Goal: Transaction & Acquisition: Purchase product/service

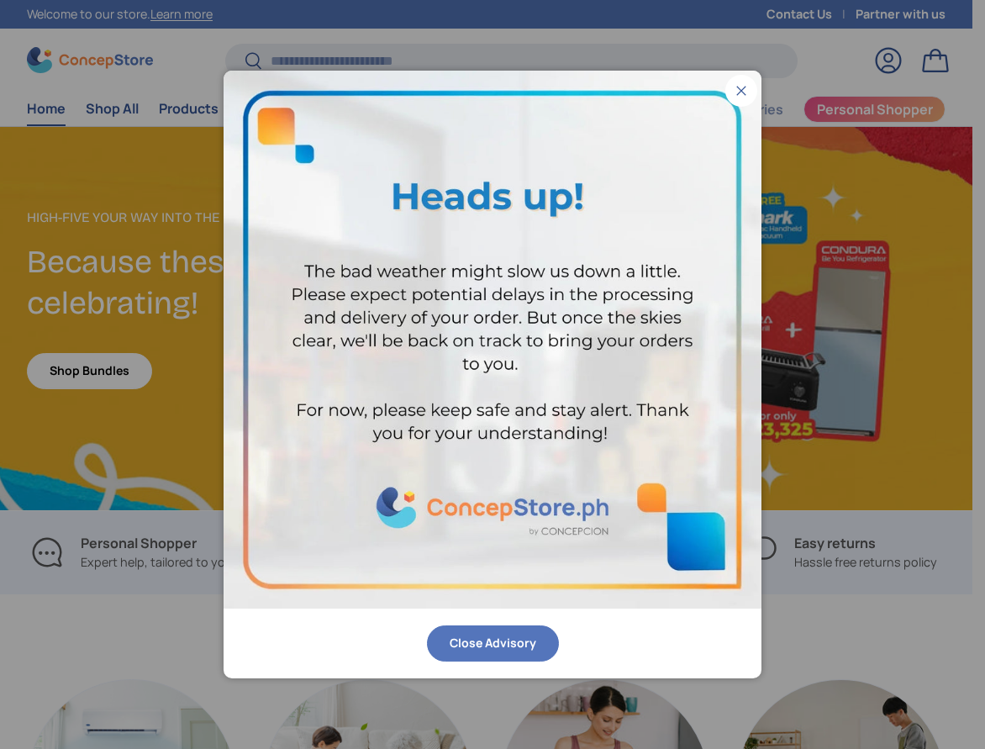
click at [487, 650] on button "Close Advisory" at bounding box center [493, 643] width 132 height 36
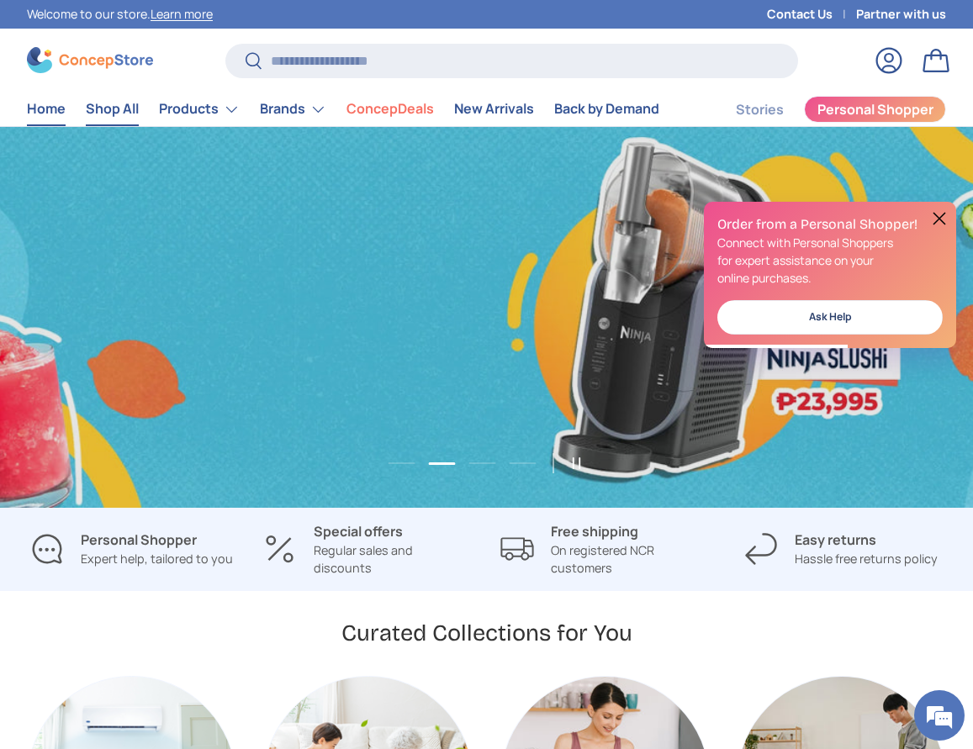
scroll to position [0, 973]
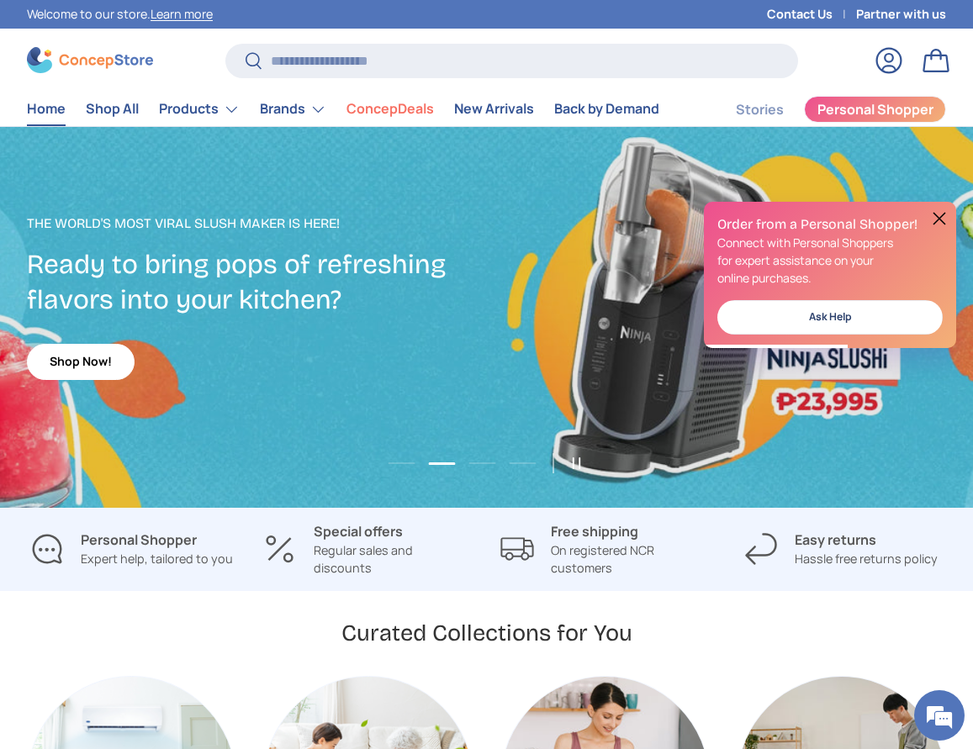
click at [935, 225] on button at bounding box center [939, 218] width 20 height 20
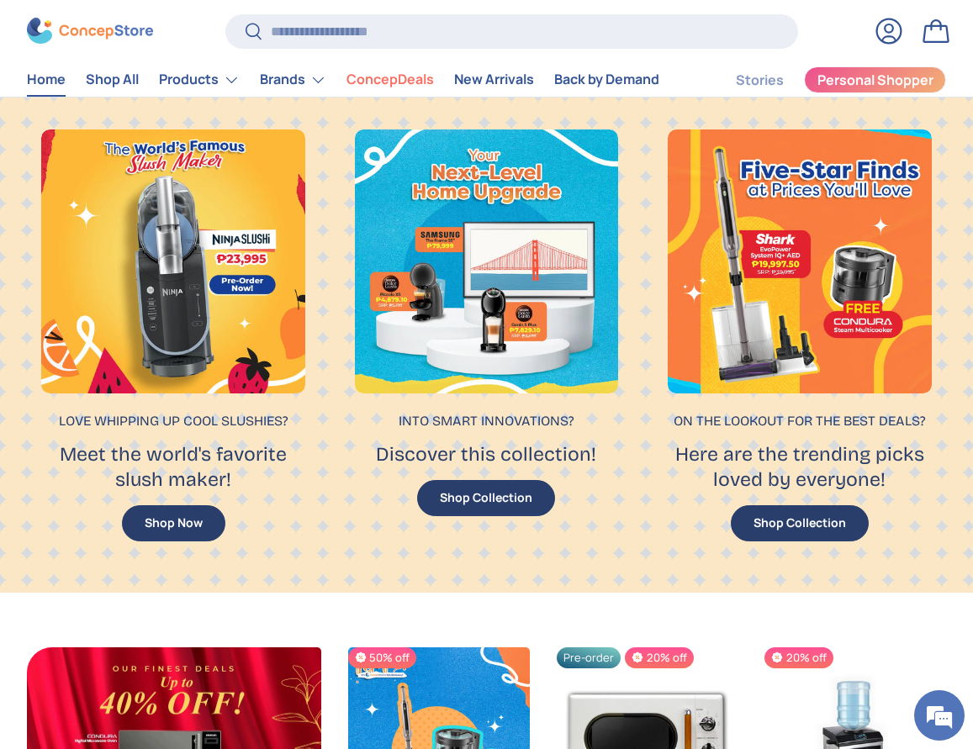
scroll to position [700, 0]
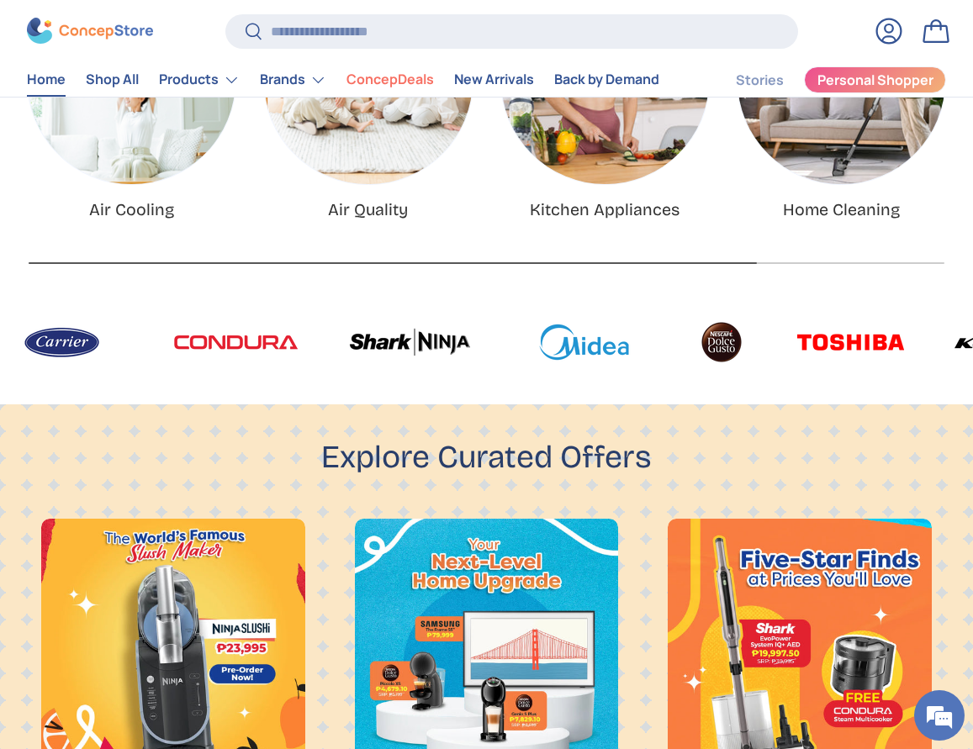
click at [144, 184] on link "Air Cooling" at bounding box center [132, 80] width 208 height 208
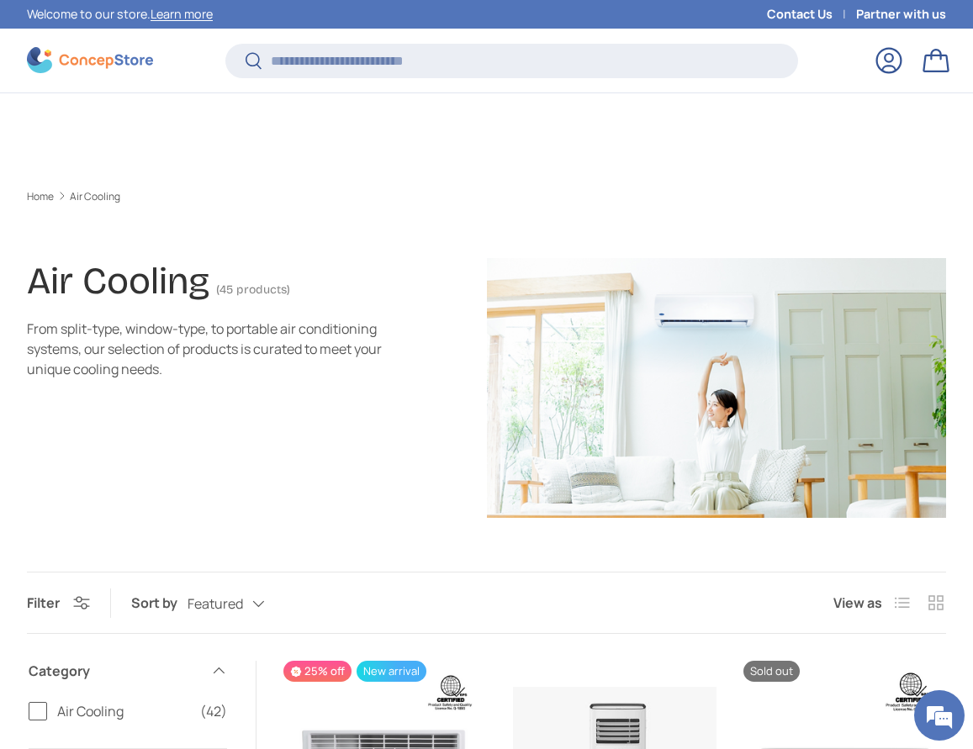
scroll to position [665, 0]
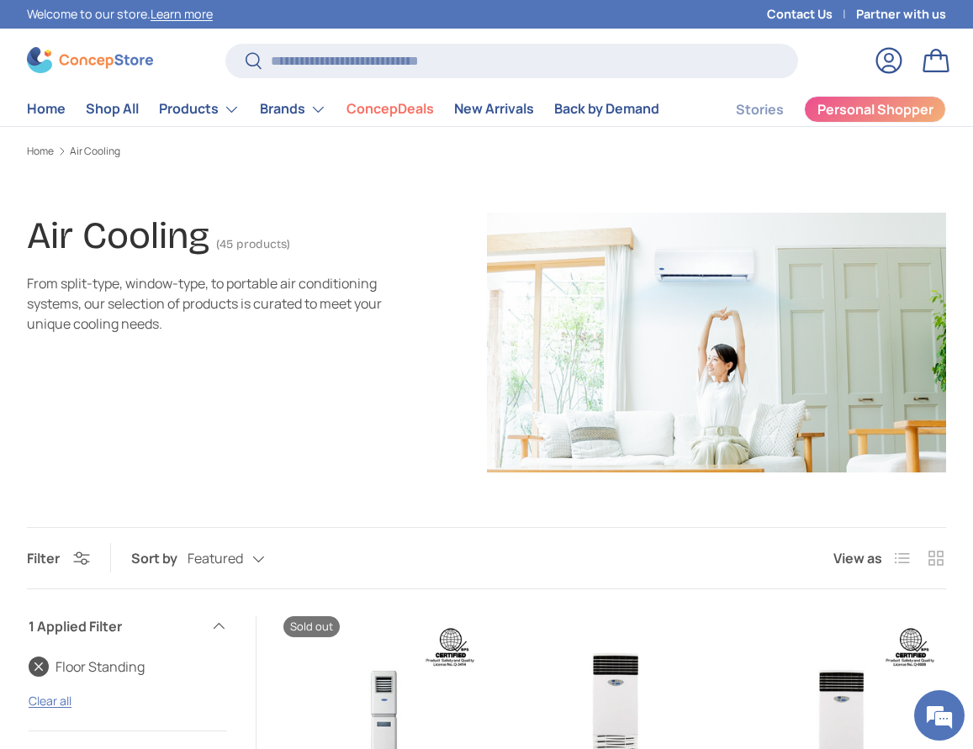
click at [38, 156] on link "Home" at bounding box center [40, 151] width 27 height 10
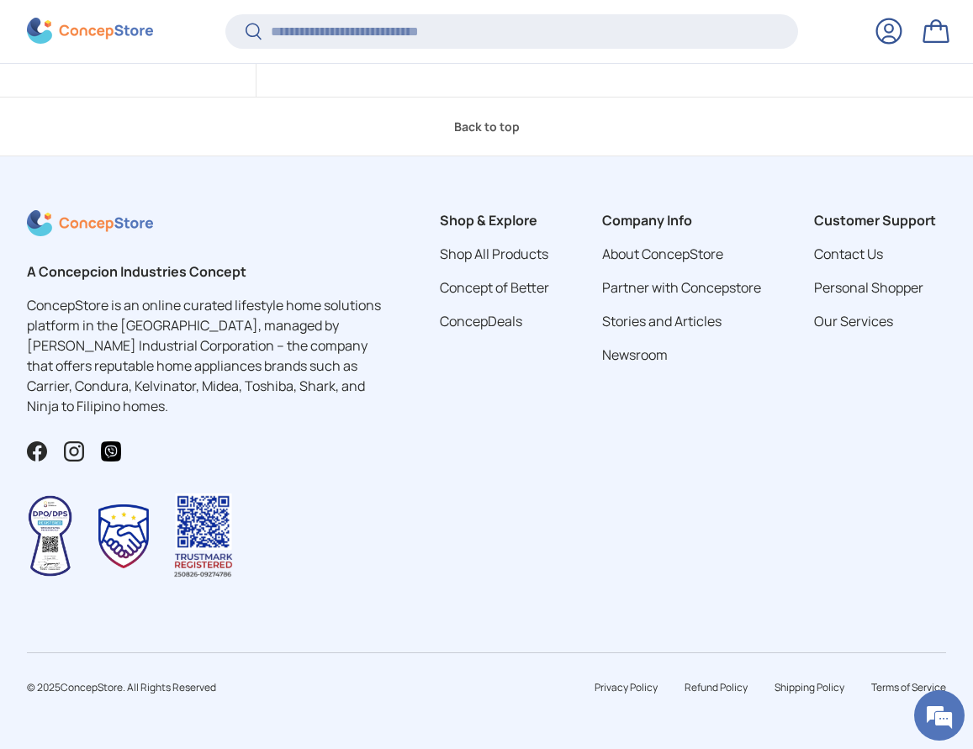
scroll to position [4700, 0]
drag, startPoint x: 588, startPoint y: 434, endPoint x: 535, endPoint y: 434, distance: 53.8
click at [588, 63] on link "Show more" at bounding box center [615, 45] width 110 height 36
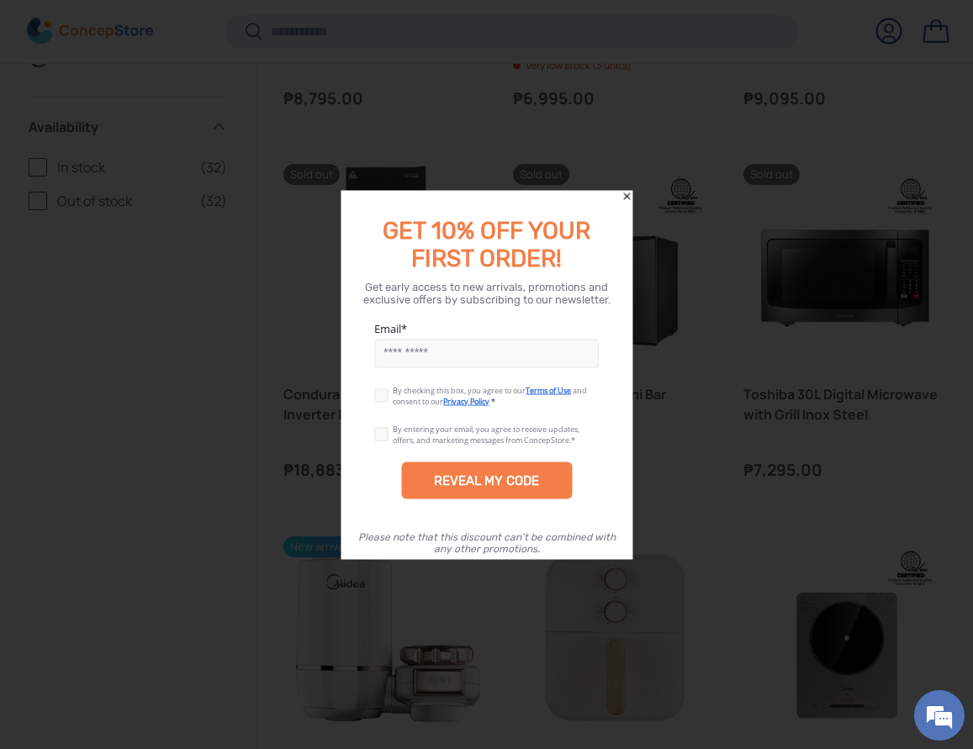
click at [626, 190] on icon "Close" at bounding box center [626, 196] width 12 height 12
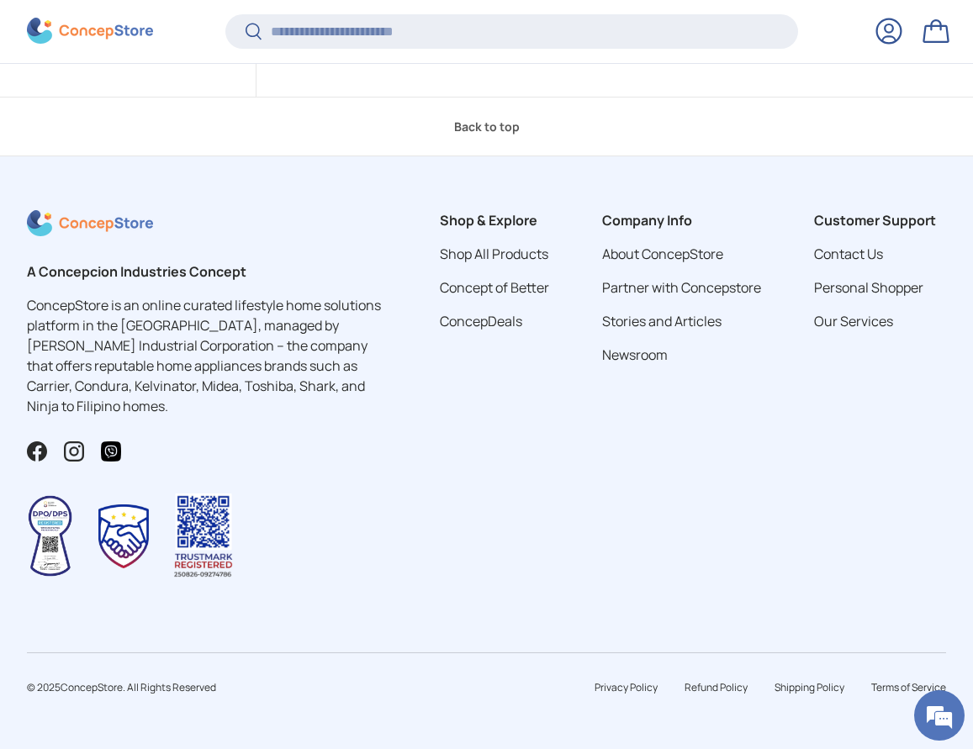
scroll to position [7643, 0]
click at [610, 63] on link "Show more" at bounding box center [615, 45] width 110 height 36
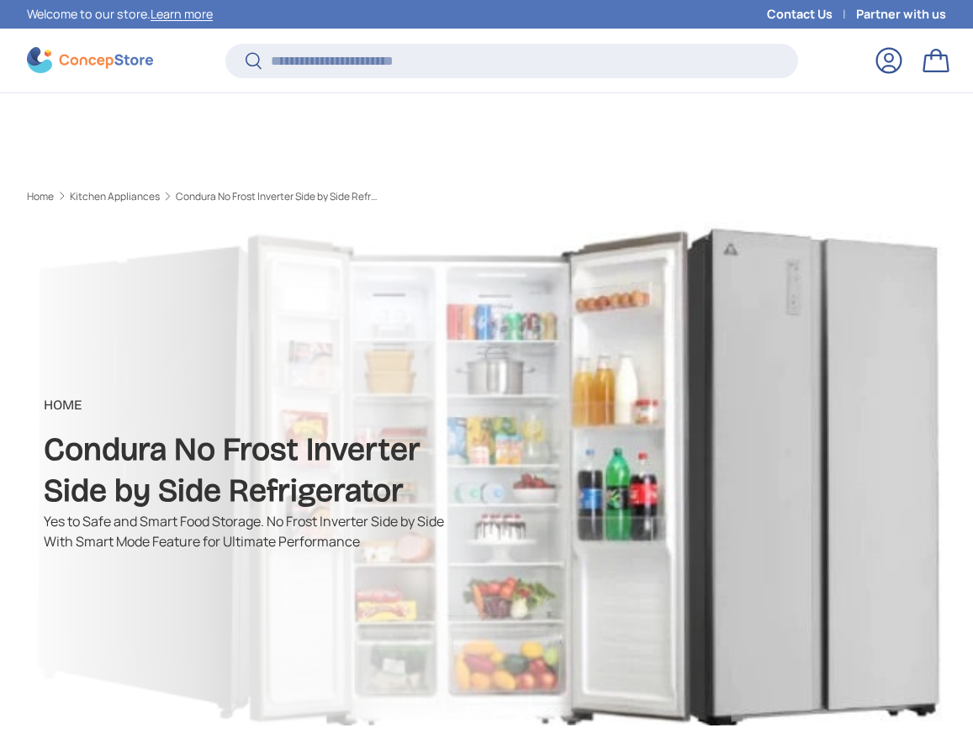
scroll to position [581, 0]
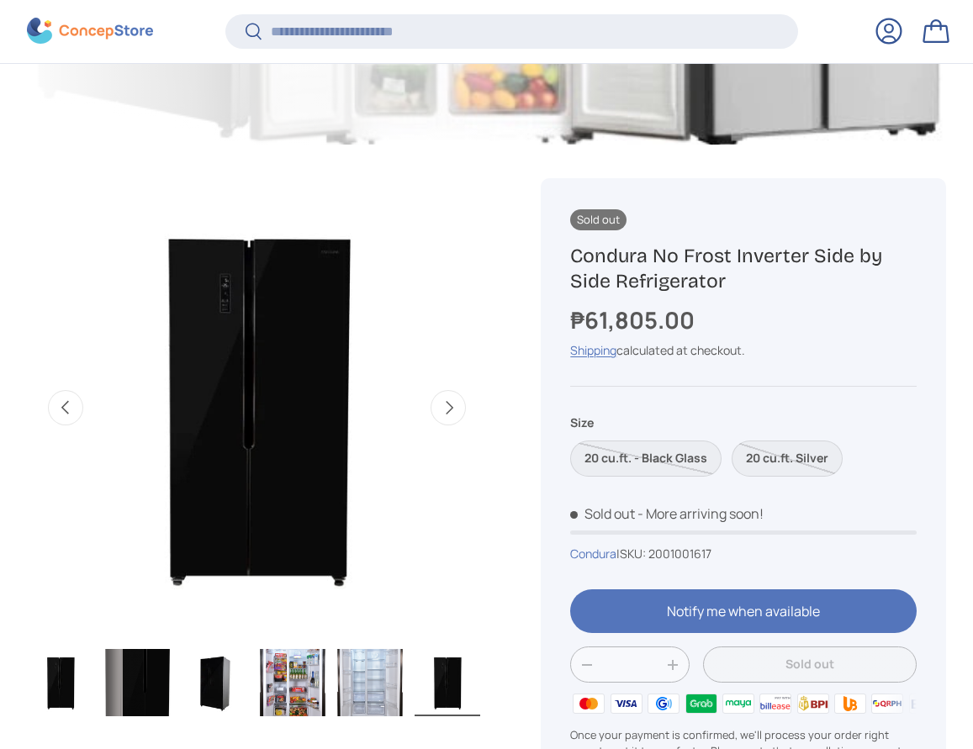
drag, startPoint x: 460, startPoint y: 458, endPoint x: 441, endPoint y: 451, distance: 20.5
click at [458, 425] on button "Next" at bounding box center [447, 407] width 35 height 35
click at [431, 425] on button "Next" at bounding box center [447, 407] width 35 height 35
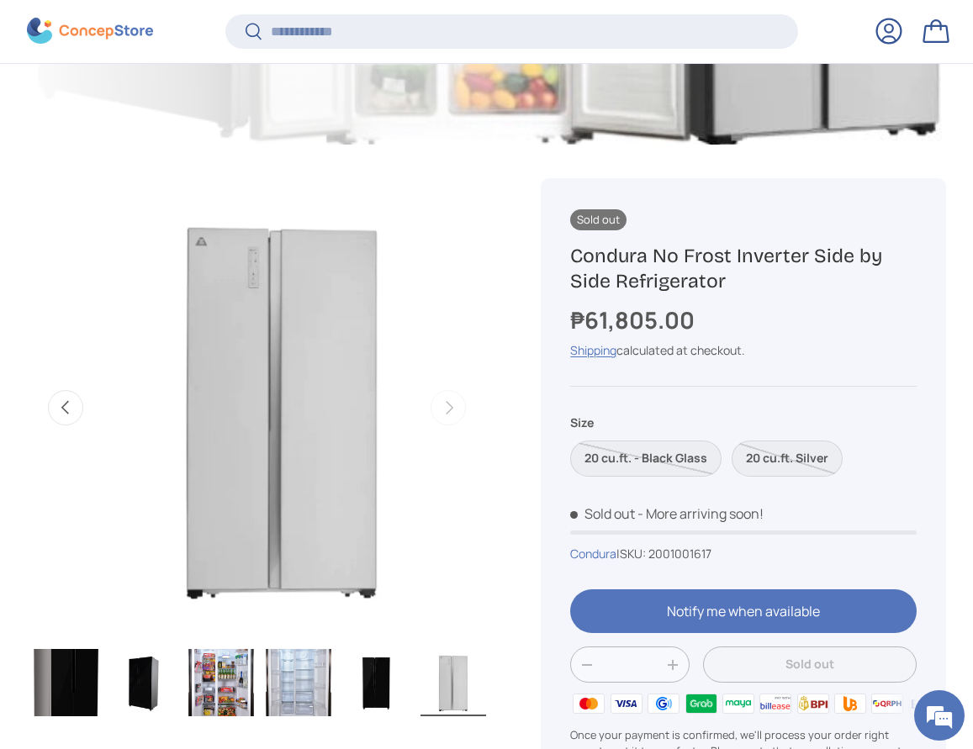
scroll to position [0, 93]
click at [295, 716] on img "Gallery Viewer" at bounding box center [299, 682] width 66 height 67
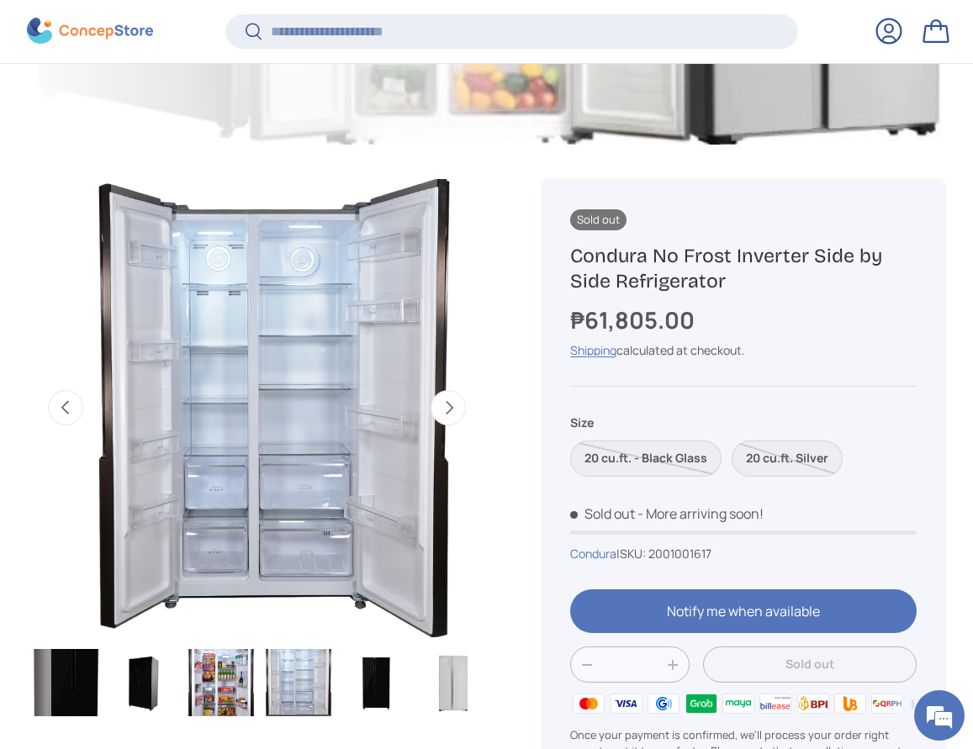
scroll to position [0, 0]
click at [211, 716] on img "Gallery Viewer" at bounding box center [221, 682] width 66 height 67
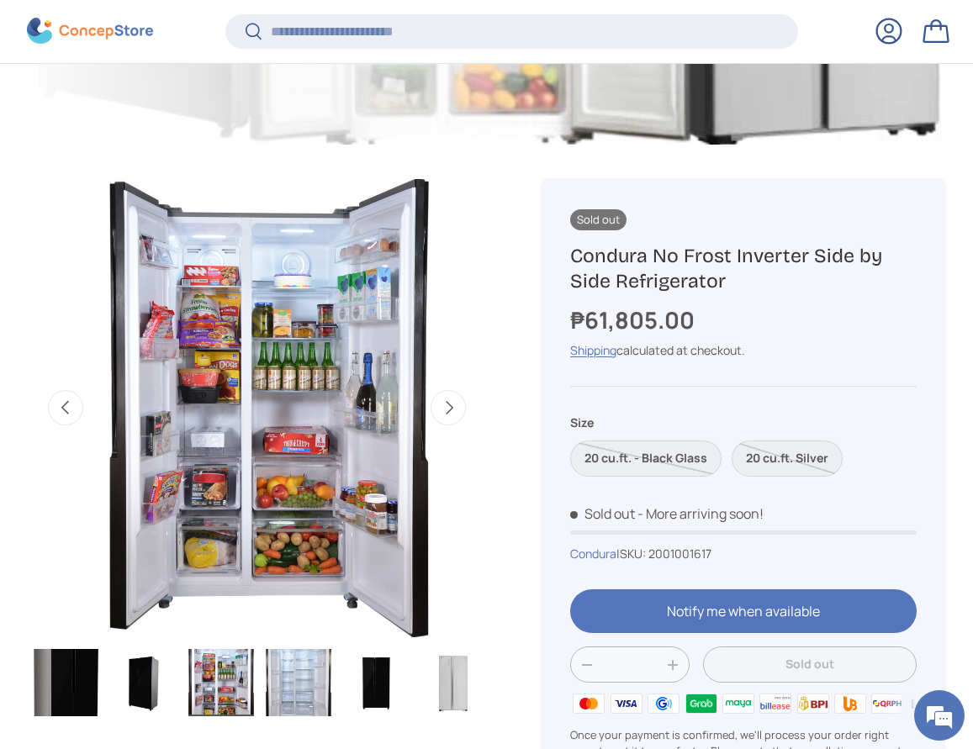
click at [125, 716] on img "Gallery Viewer" at bounding box center [144, 682] width 66 height 67
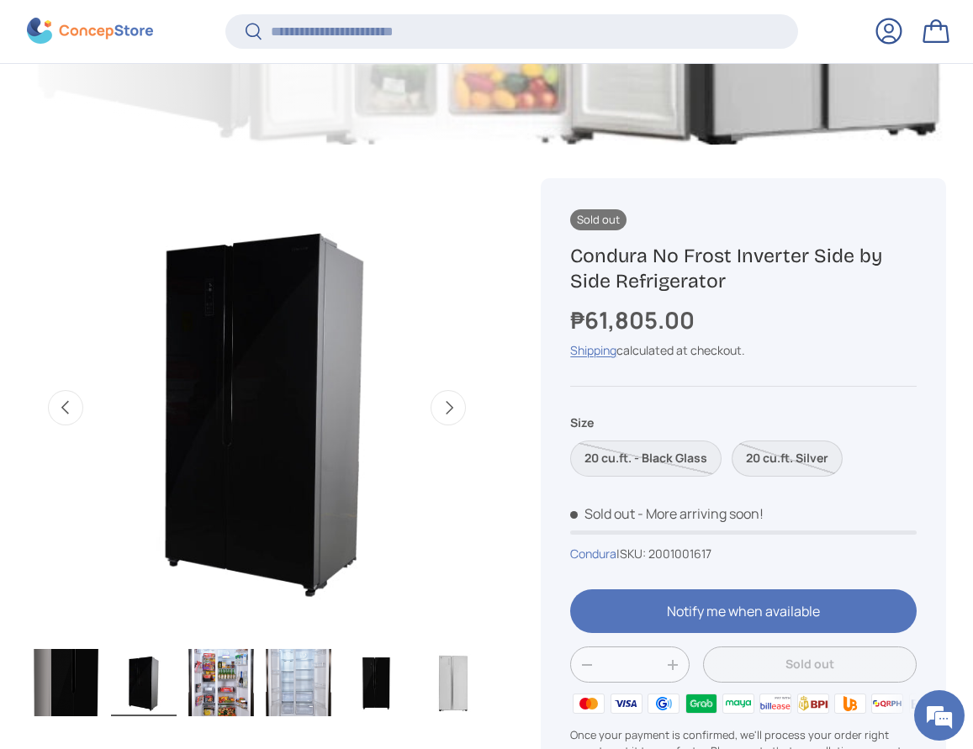
click at [731, 477] on label "20 cu.ft. Silver" at bounding box center [786, 459] width 111 height 36
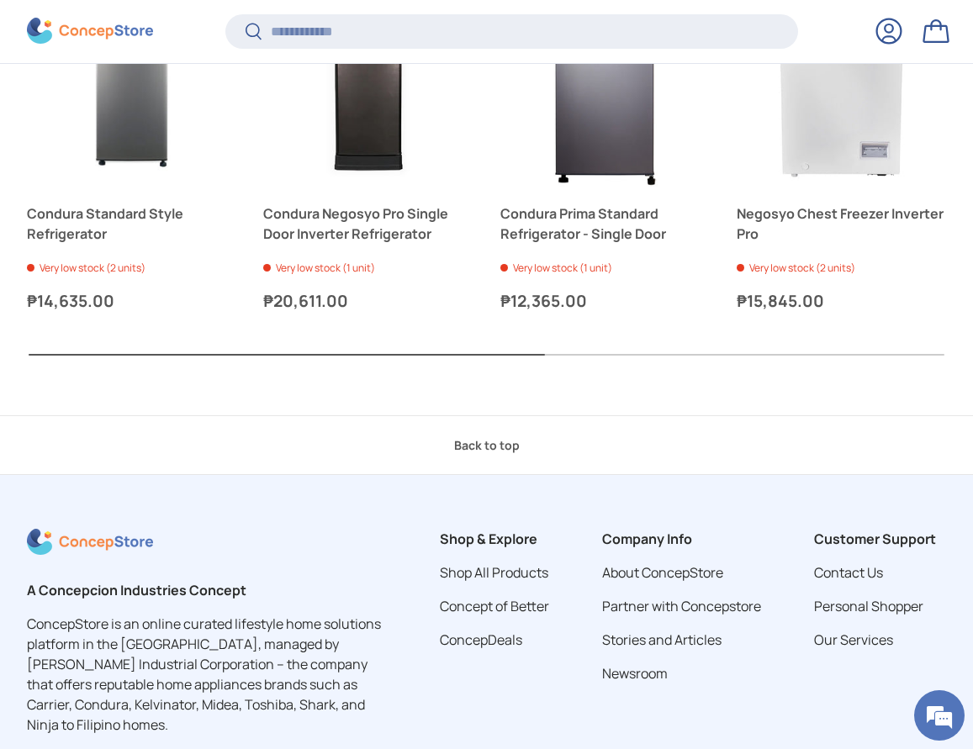
scroll to position [5289, 0]
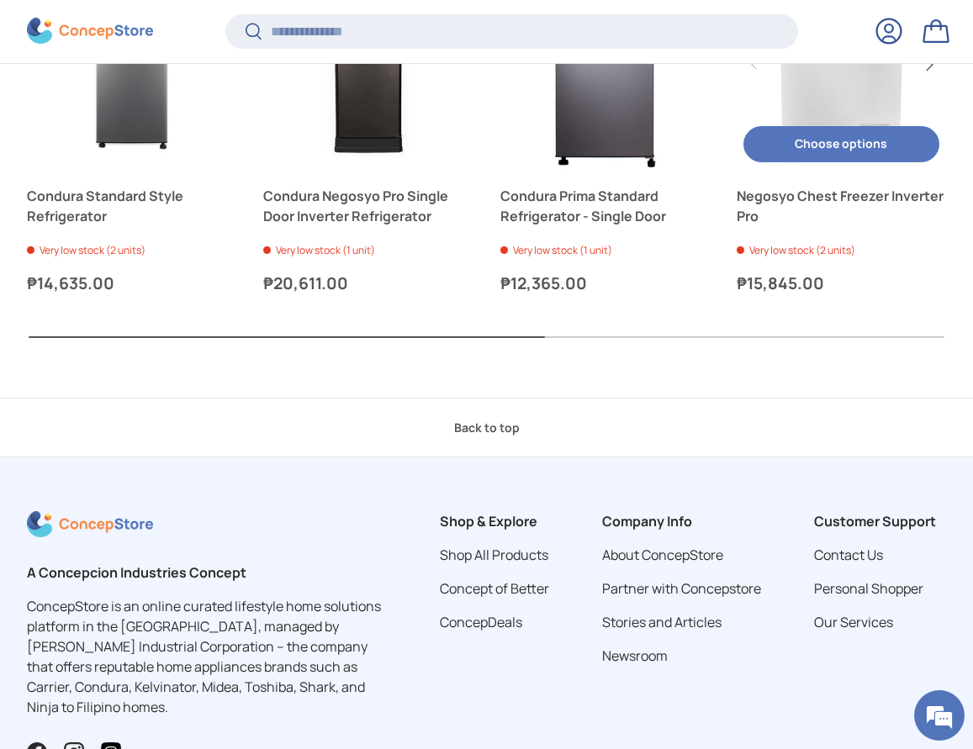
click at [934, 78] on button "Next" at bounding box center [928, 64] width 27 height 27
click at [929, 78] on button "Next" at bounding box center [928, 64] width 27 height 27
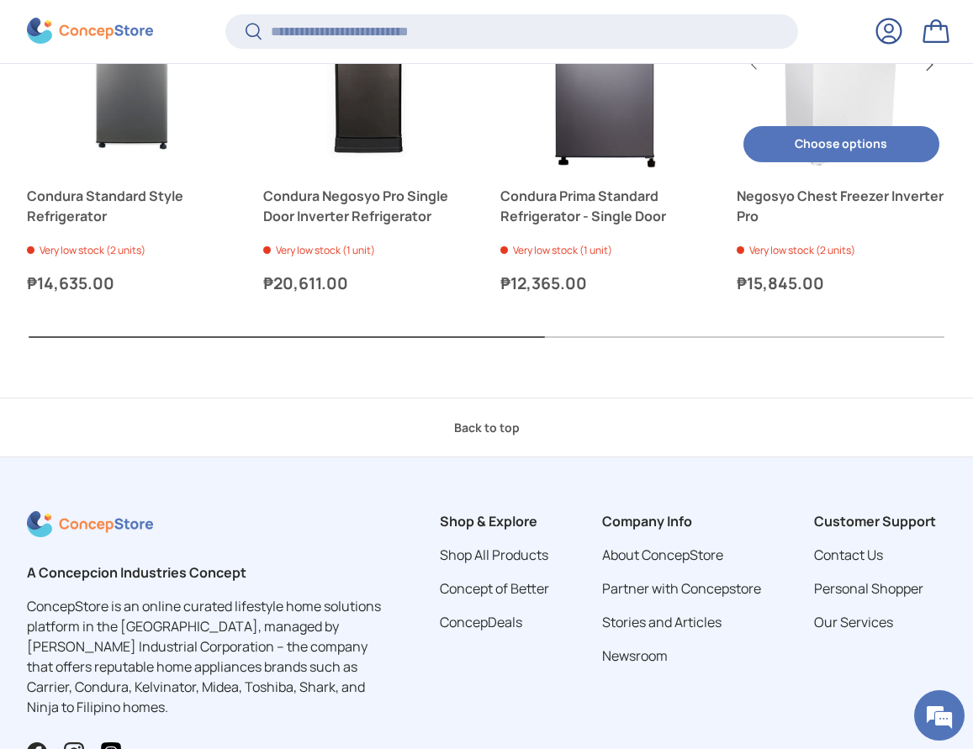
scroll to position [0, 629]
click at [811, 162] on button "Choose options Choose options" at bounding box center [841, 144] width 196 height 36
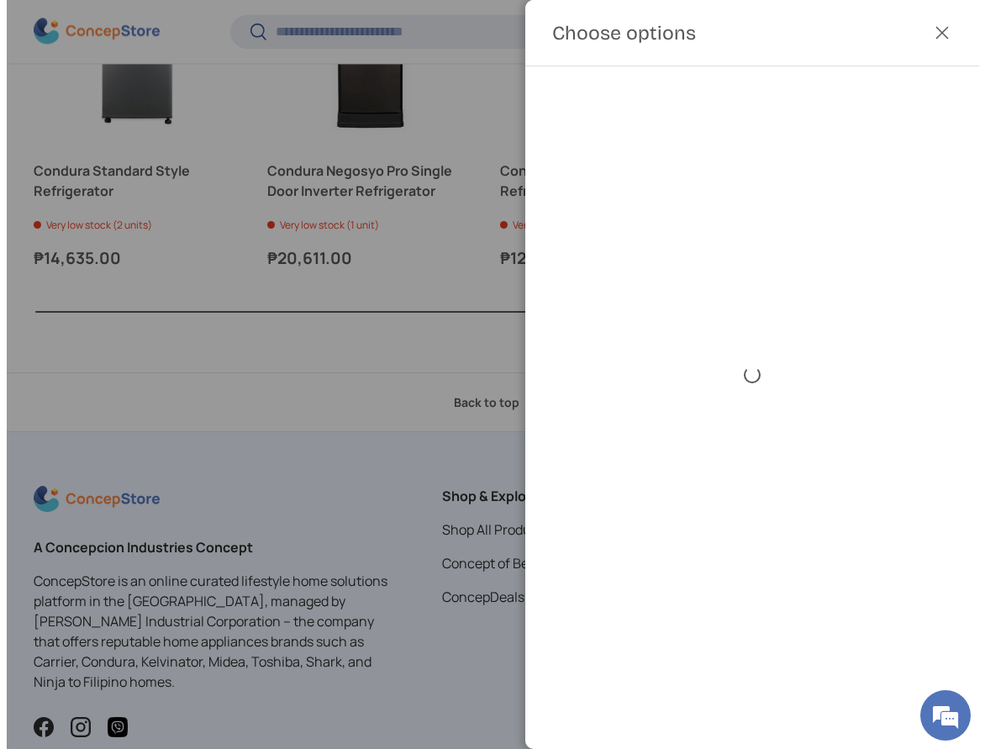
scroll to position [4045, 6212]
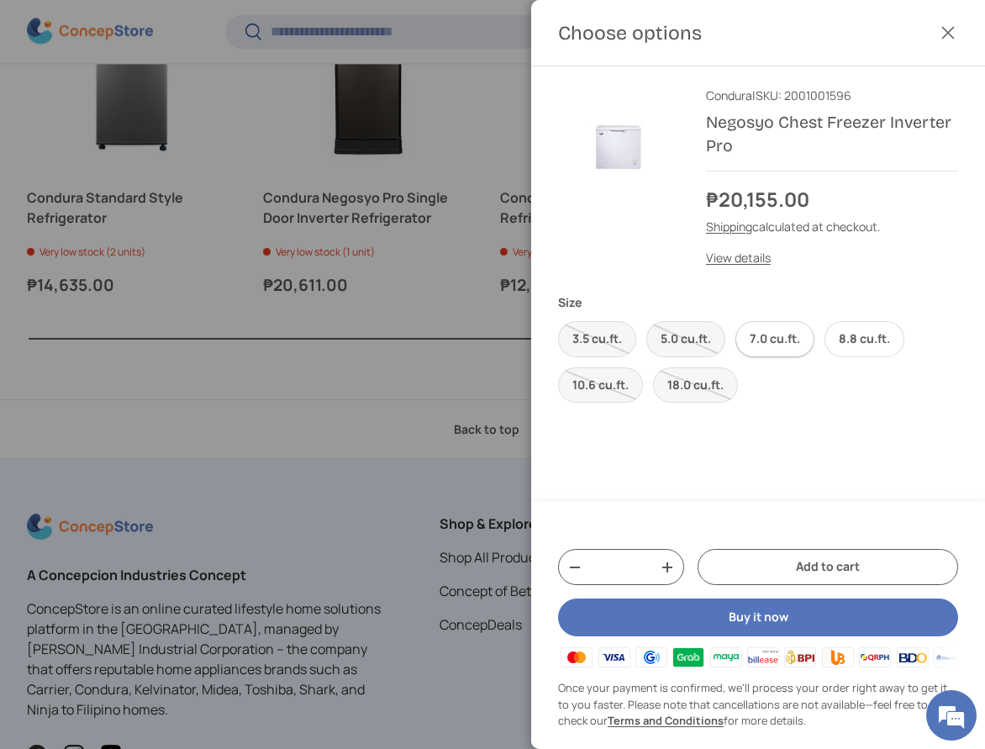
click at [809, 357] on label "7.0 cu.ft." at bounding box center [775, 339] width 79 height 36
click at [738, 404] on label "18.0 cu.ft." at bounding box center [695, 385] width 85 height 36
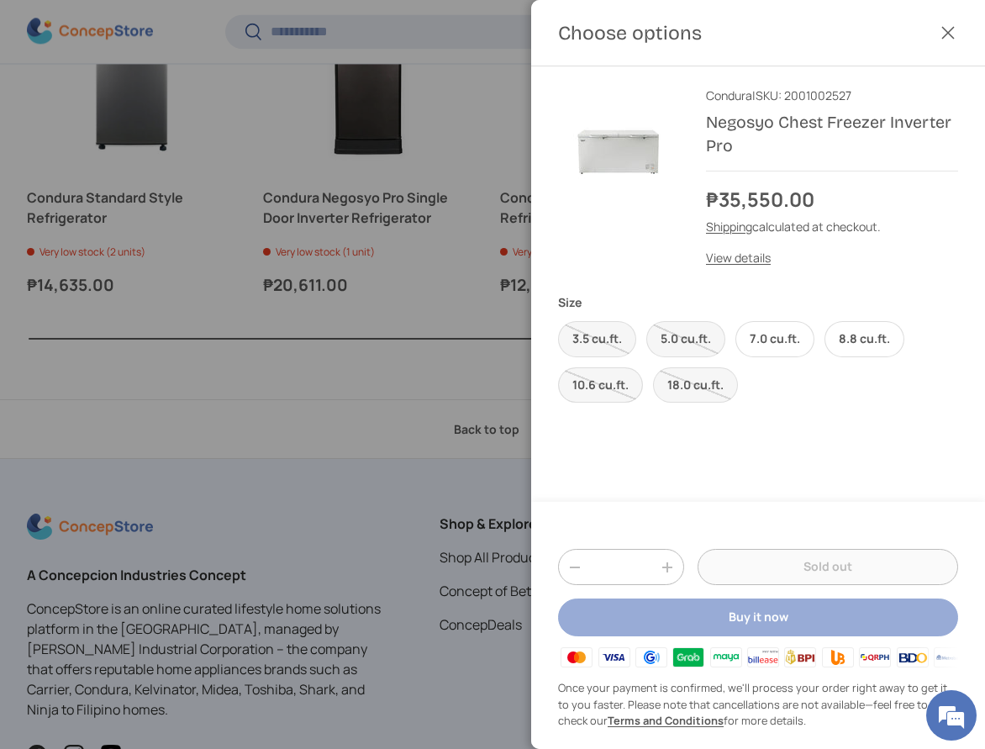
click at [643, 404] on label "10.6 cu.ft." at bounding box center [600, 385] width 85 height 36
click at [711, 357] on label "5.0 cu.ft." at bounding box center [685, 339] width 79 height 36
click at [600, 357] on label "3.5 cu.ft." at bounding box center [597, 339] width 78 height 36
click at [805, 357] on label "7.0 cu.ft." at bounding box center [775, 339] width 79 height 36
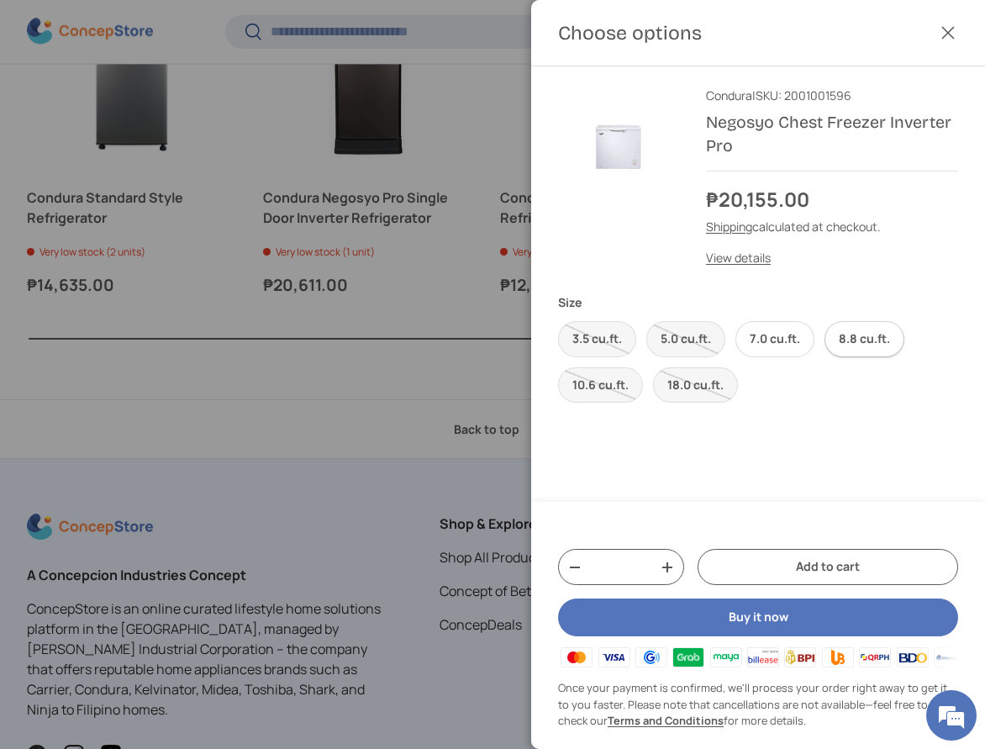
click at [825, 357] on label "8.8 cu.ft." at bounding box center [865, 339] width 80 height 36
click at [930, 40] on button "Close" at bounding box center [948, 32] width 37 height 37
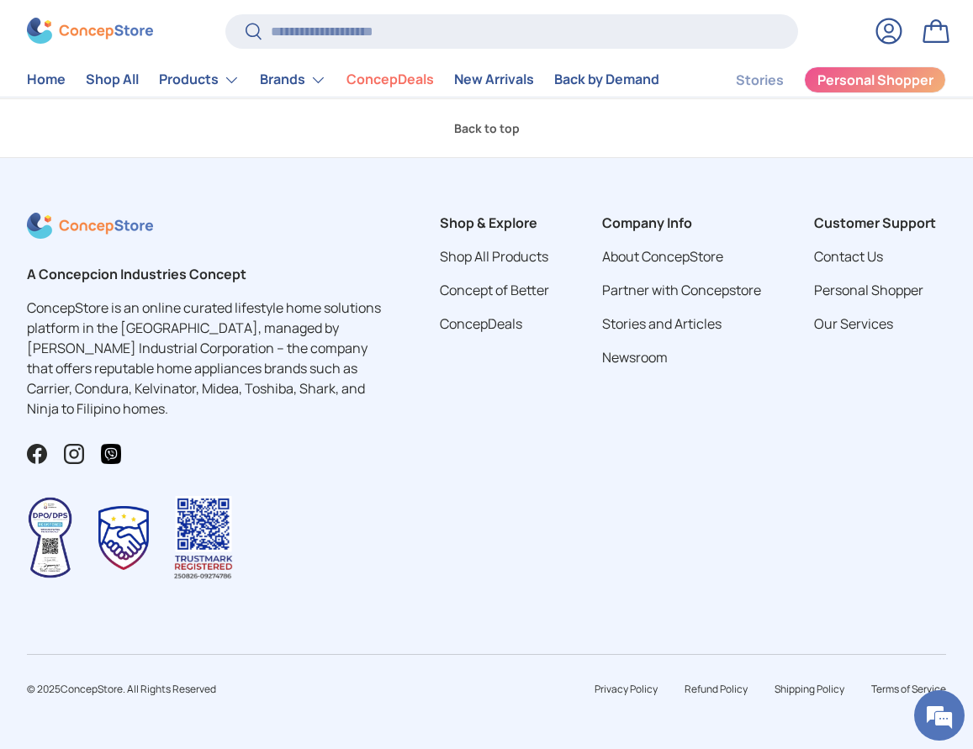
scroll to position [5549, 0]
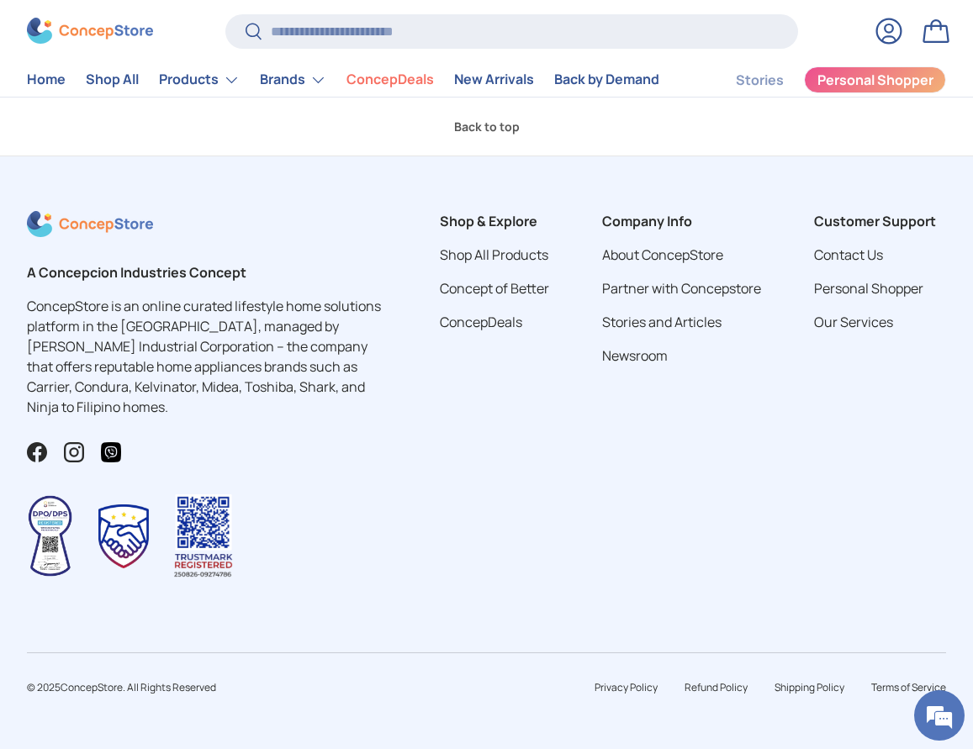
click at [0, 0] on button "Next" at bounding box center [0, 0] width 0 height 0
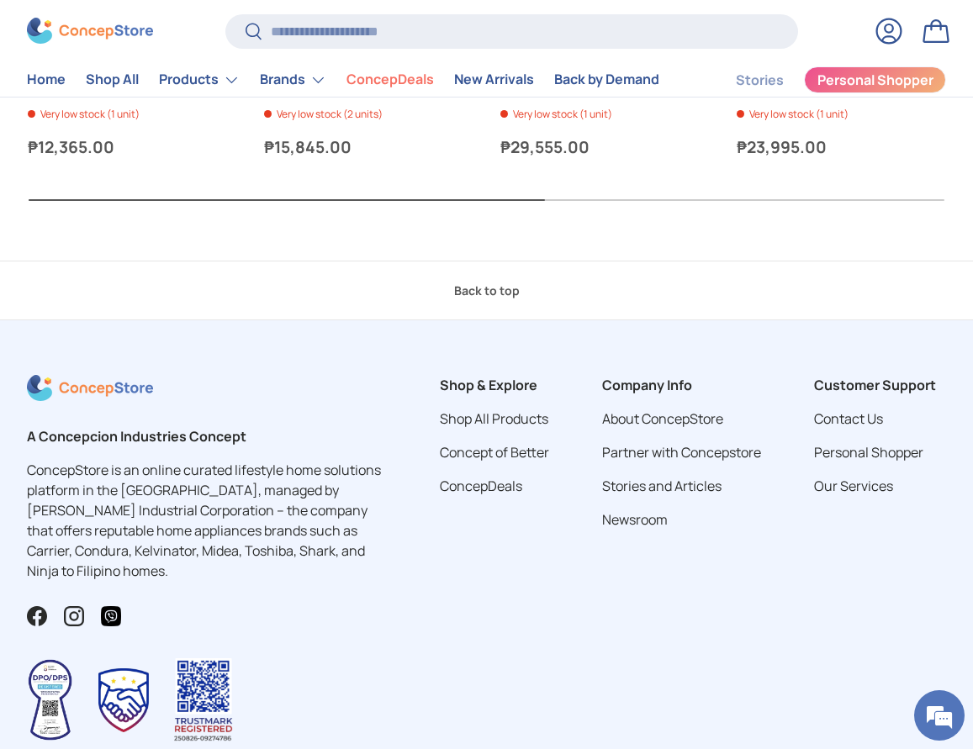
click at [0, 0] on button "Next" at bounding box center [0, 0] width 0 height 0
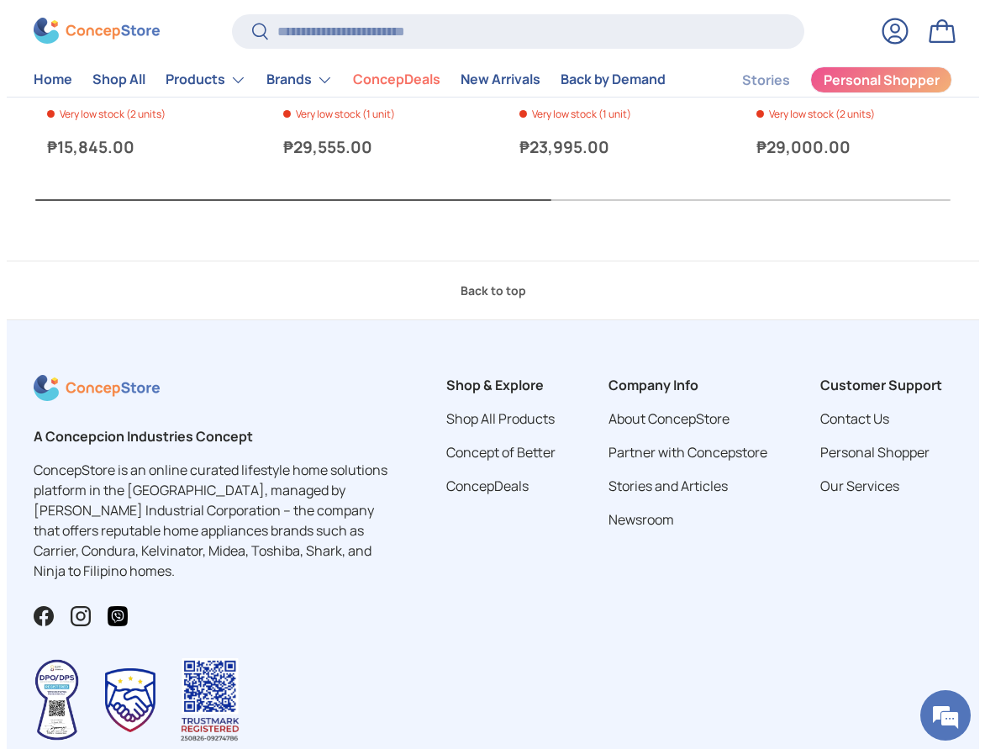
scroll to position [0, 709]
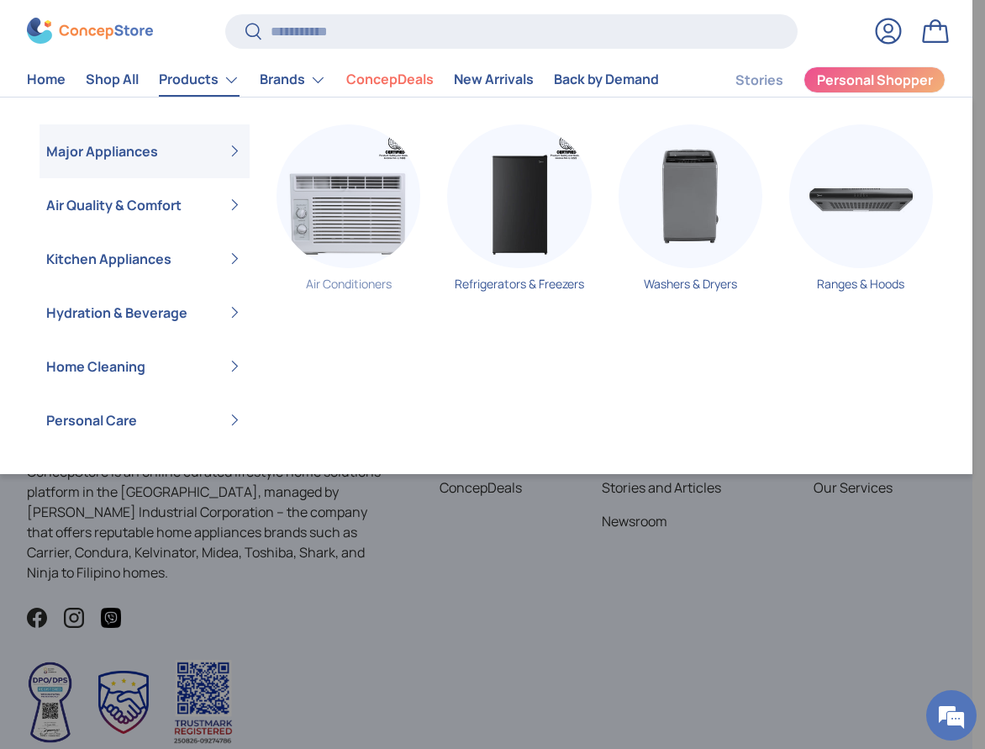
click at [342, 257] on img "Primary" at bounding box center [349, 196] width 144 height 144
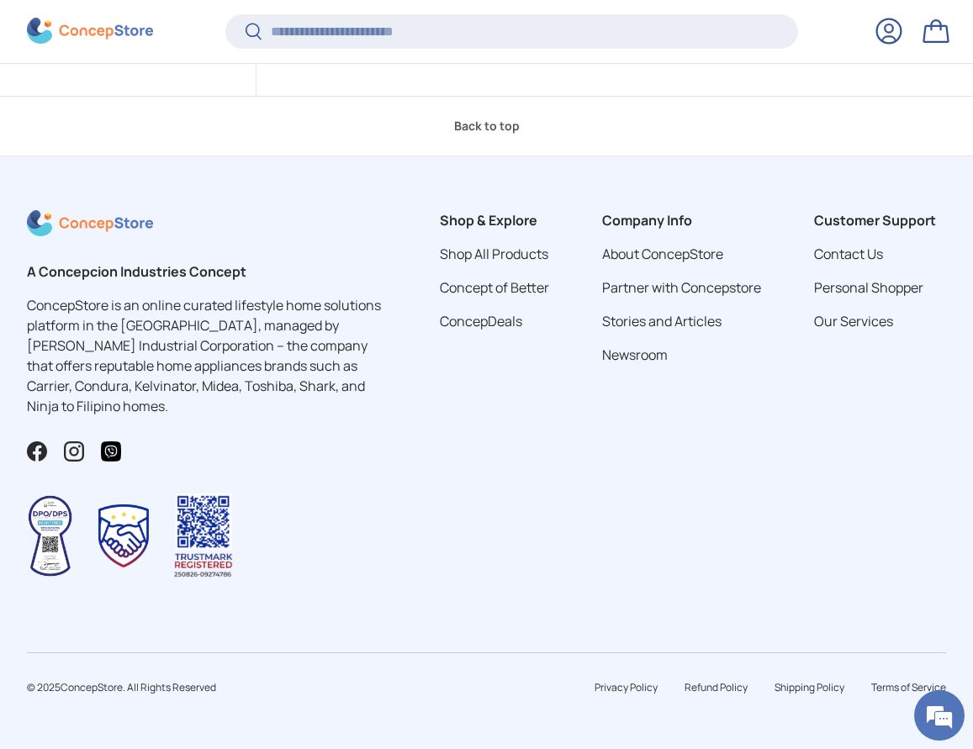
scroll to position [4448, 0]
click at [669, 62] on link "Show more" at bounding box center [615, 44] width 110 height 36
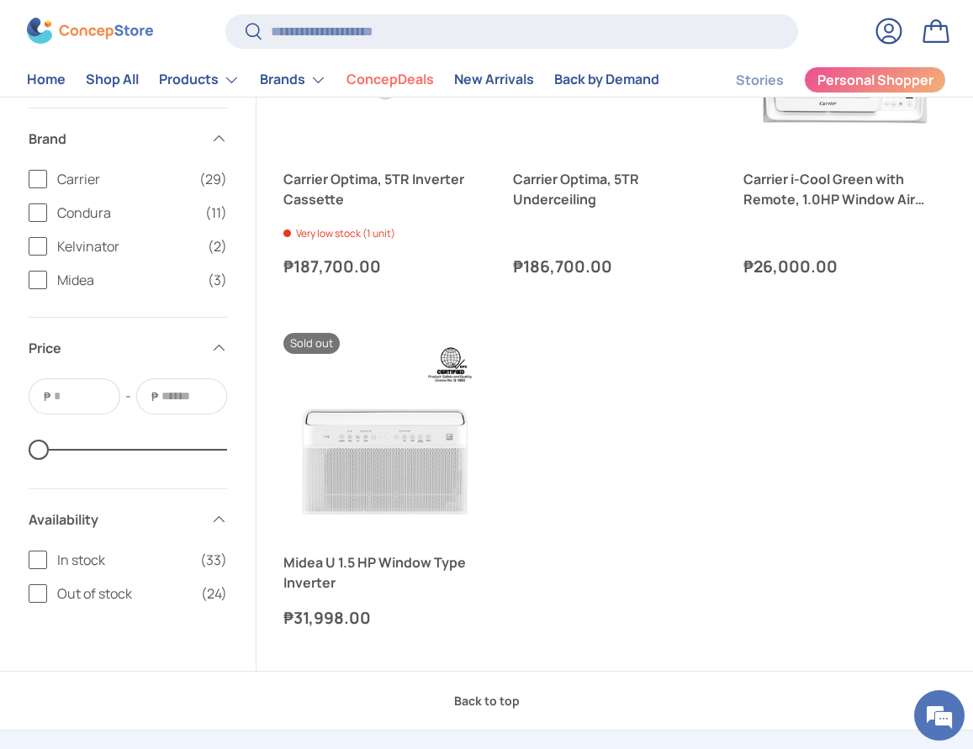
scroll to position [5717, 0]
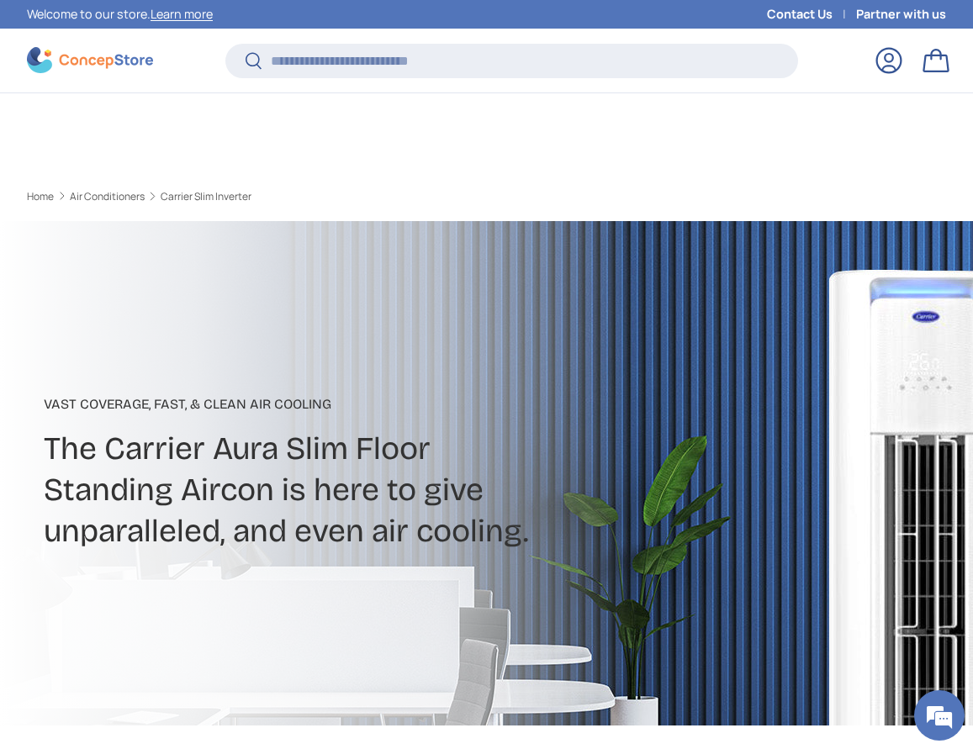
scroll to position [738, 0]
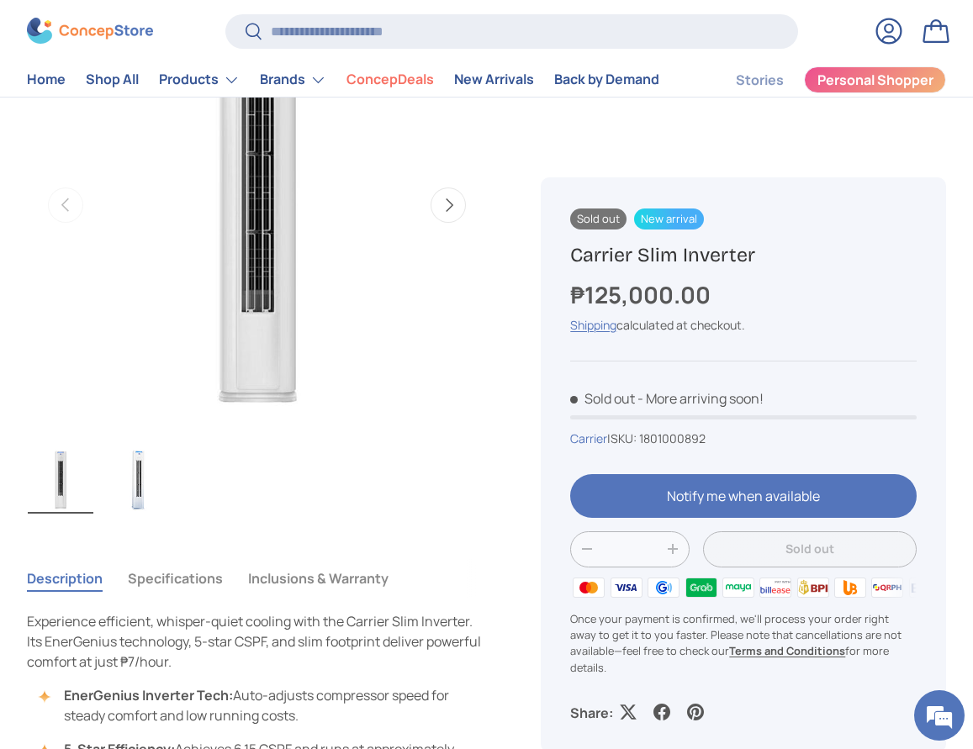
click at [435, 223] on button "Next" at bounding box center [447, 204] width 35 height 35
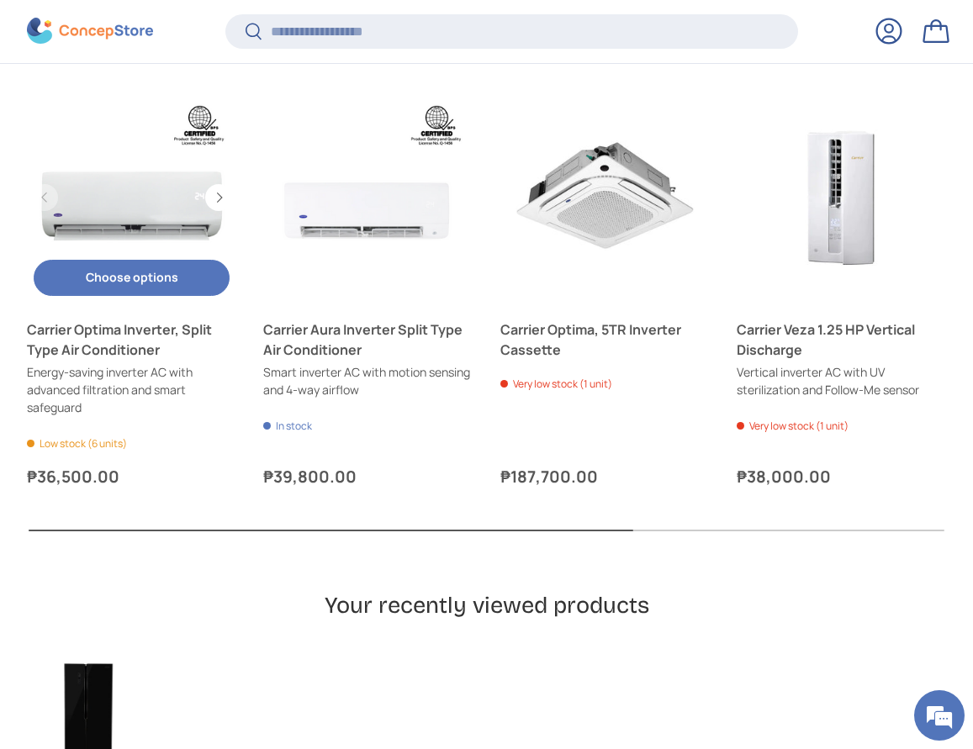
scroll to position [4347, 0]
